Goal: Check status: Check status

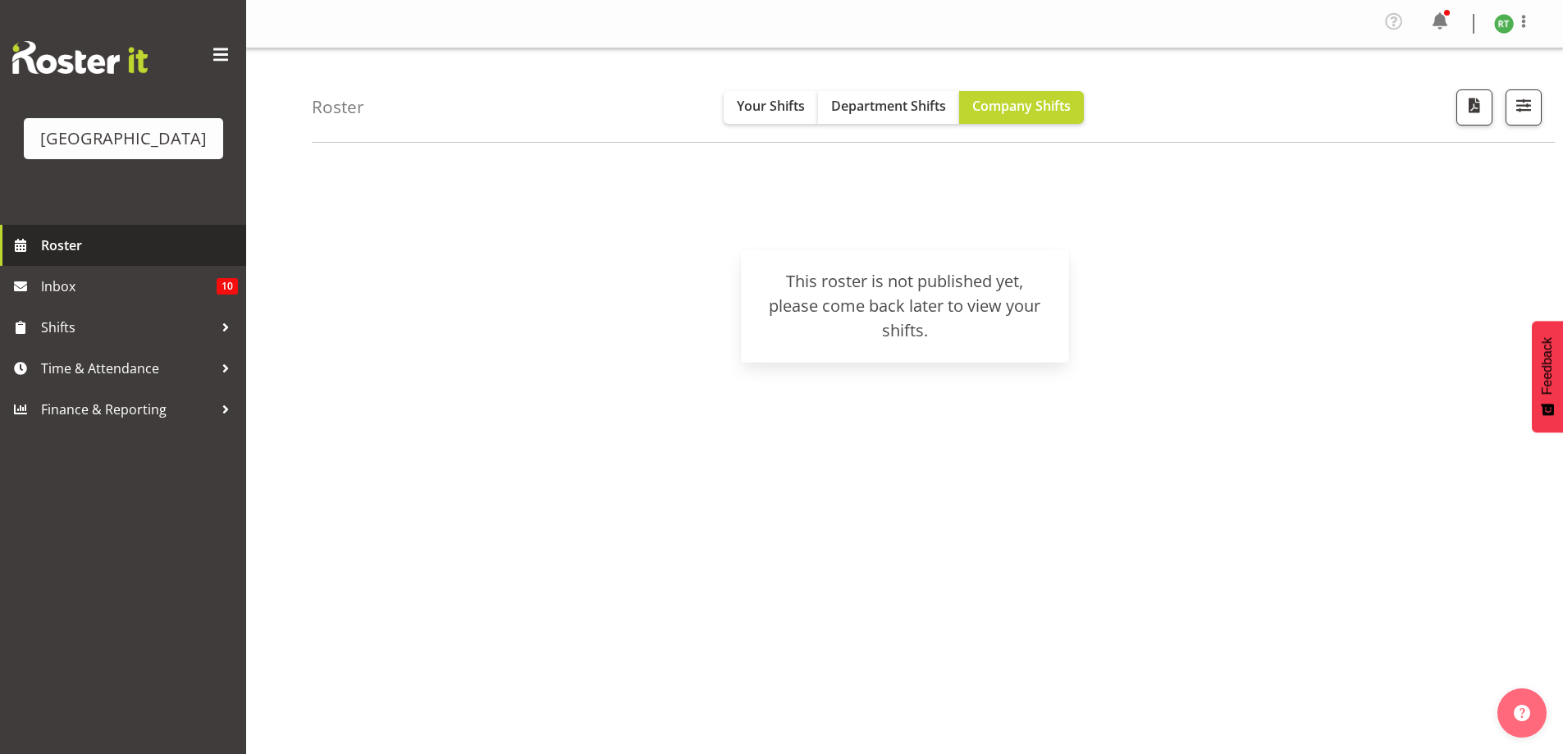
click at [41, 258] on span "Roster" at bounding box center [139, 245] width 197 height 25
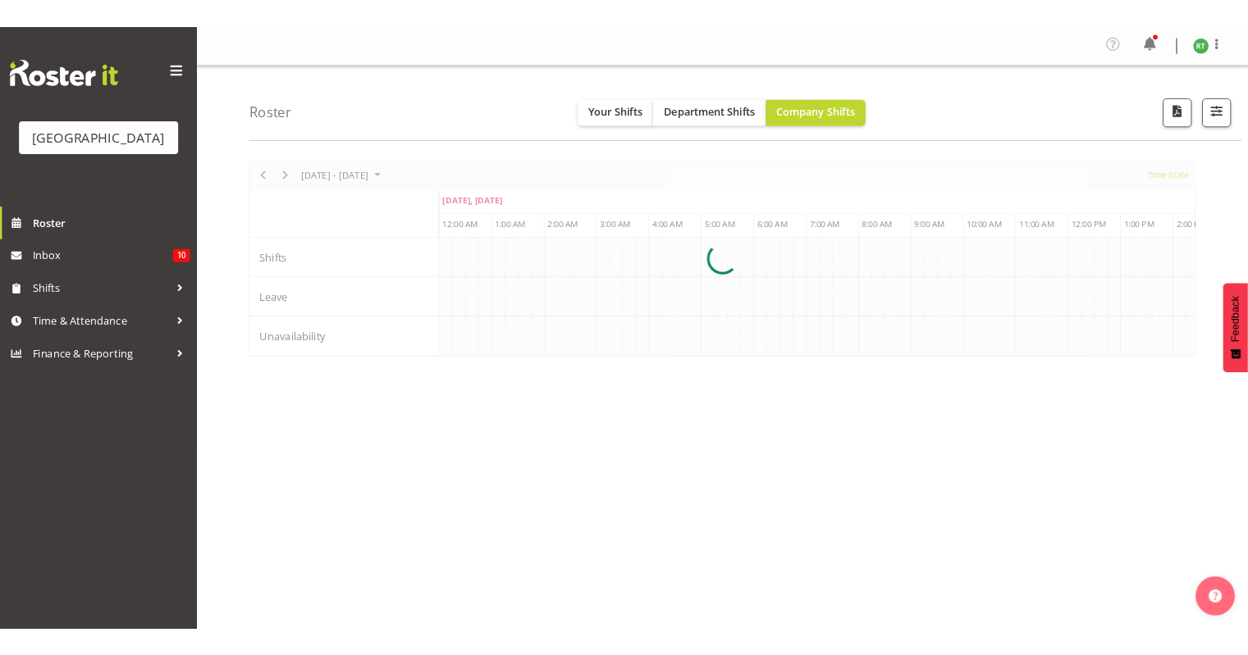
scroll to position [0, 3150]
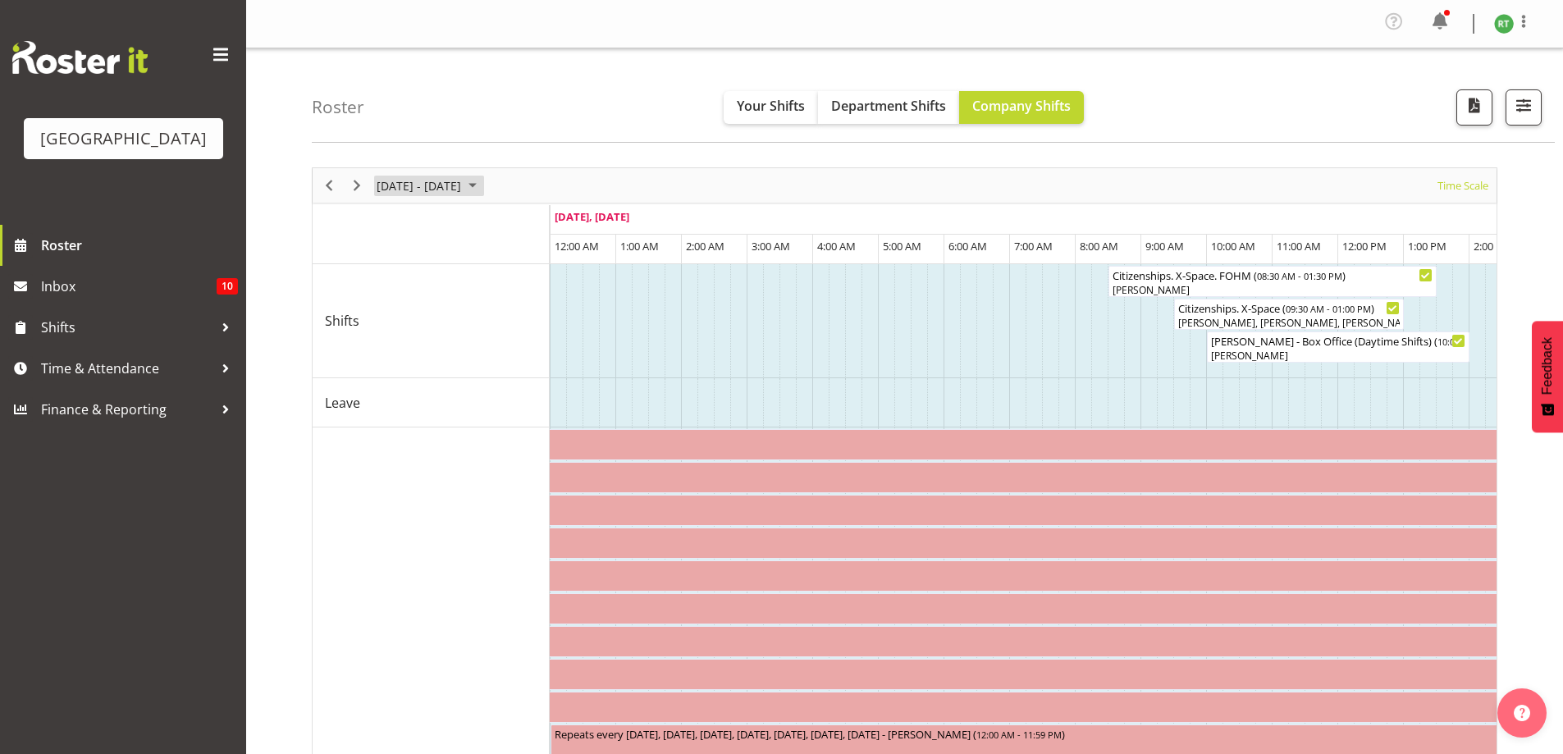
click at [459, 187] on span "[DATE] - [DATE]" at bounding box center [419, 186] width 88 height 21
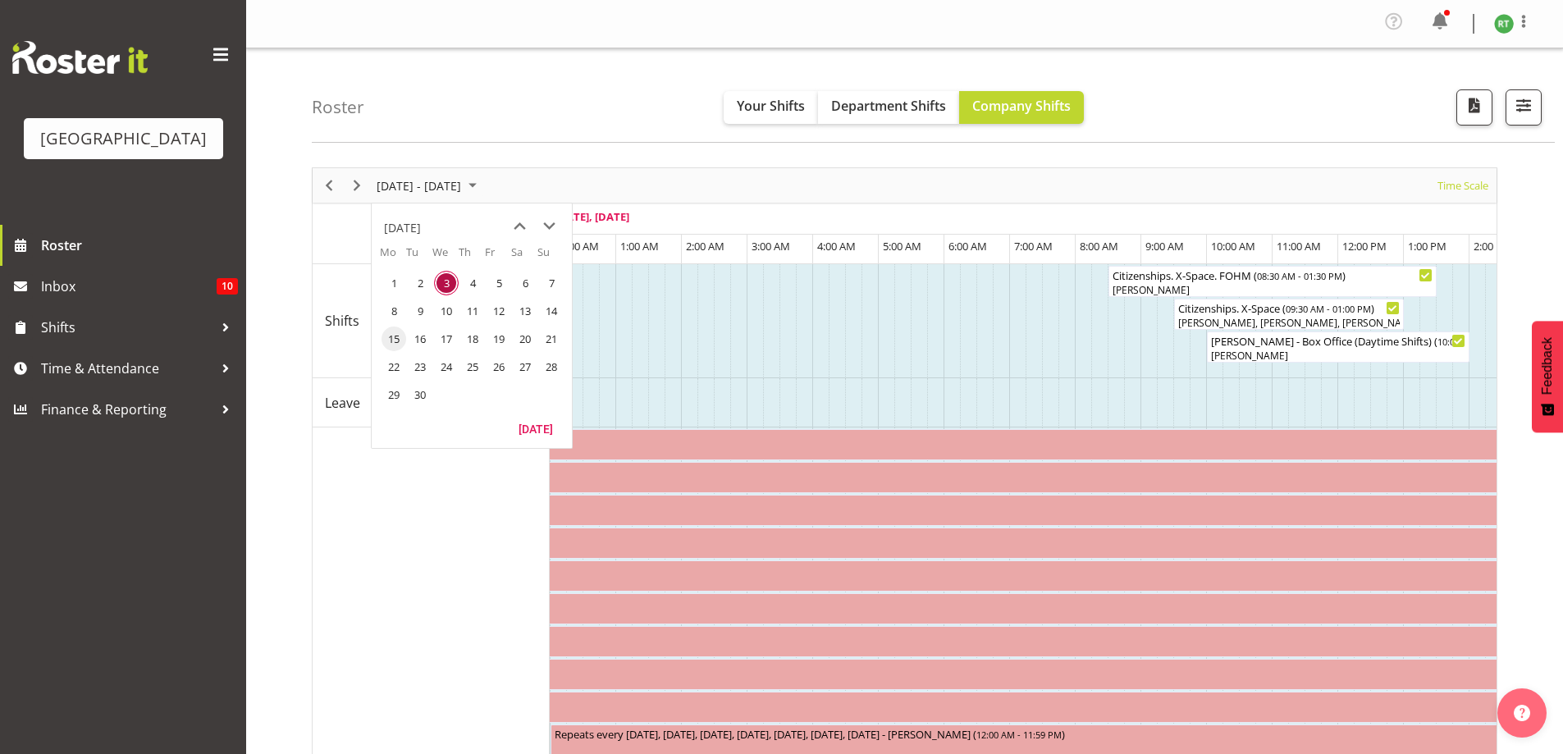
click at [386, 340] on span "15" at bounding box center [393, 338] width 25 height 25
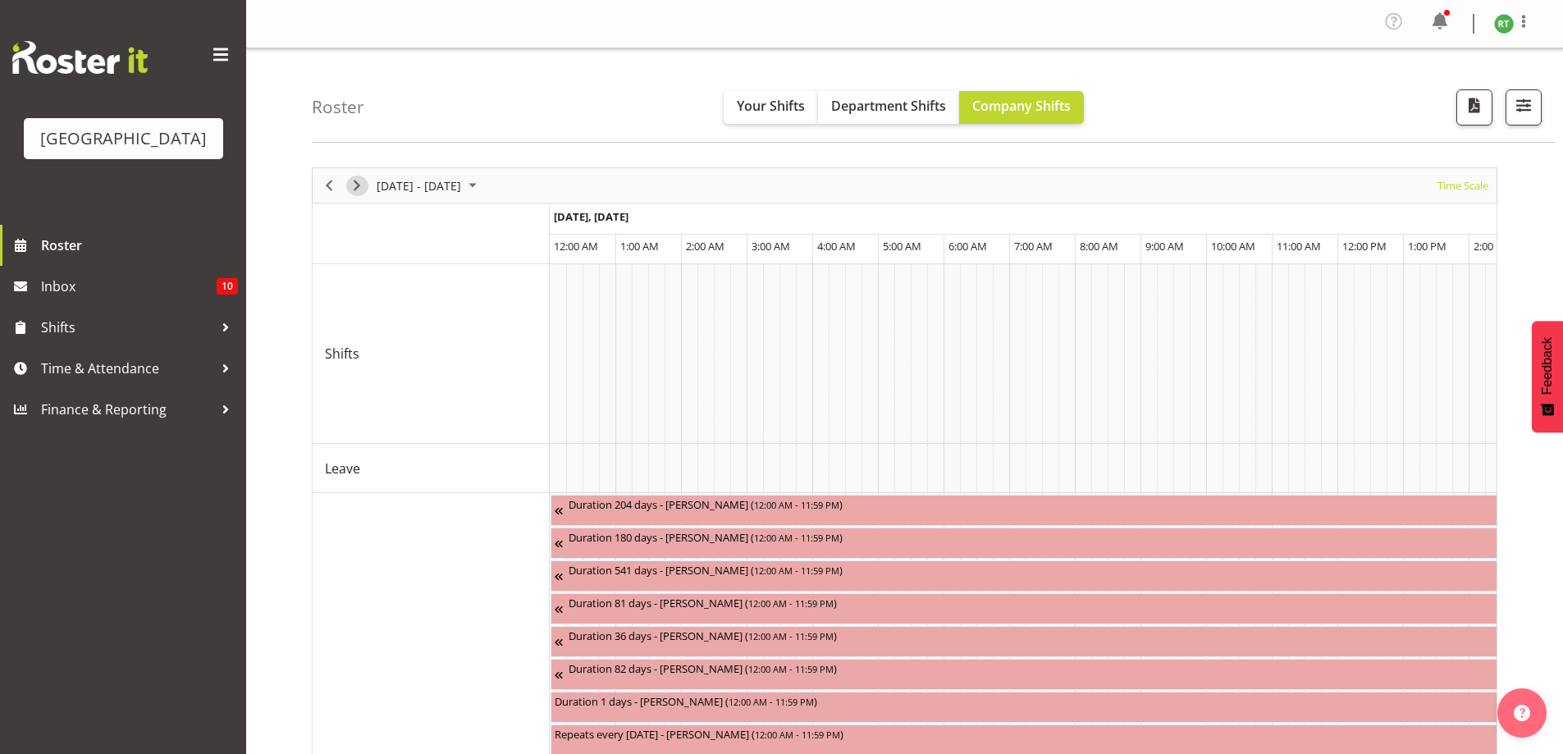
click at [354, 185] on span "Next" at bounding box center [357, 186] width 20 height 21
